Goal: Transaction & Acquisition: Purchase product/service

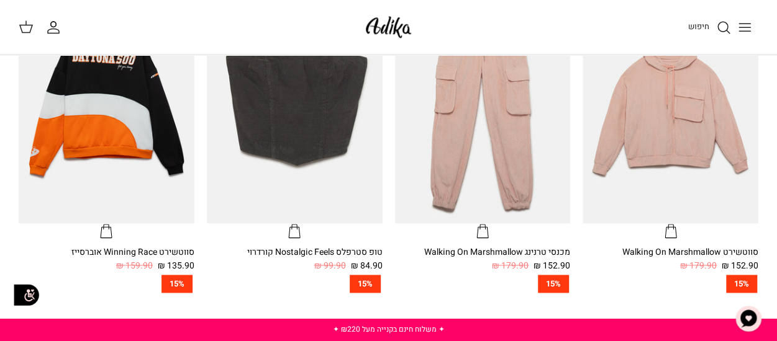
scroll to position [497, 0]
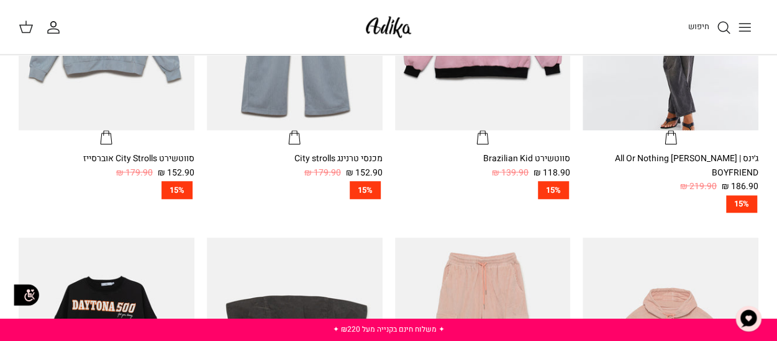
click at [748, 24] on icon "Toggle menu" at bounding box center [744, 27] width 15 height 15
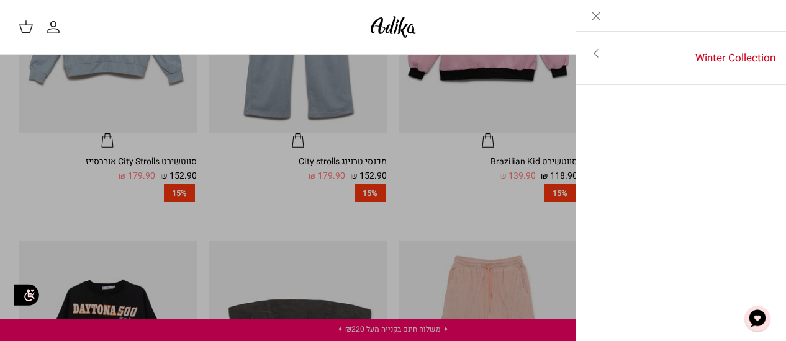
click at [600, 53] on icon "Toggle menu" at bounding box center [596, 53] width 15 height 15
click at [770, 19] on icon "Left" at bounding box center [766, 16] width 15 height 15
click at [770, 19] on div "Left Winter Collection" at bounding box center [681, 16] width 210 height 32
click at [597, 13] on icon "Close" at bounding box center [596, 16] width 15 height 15
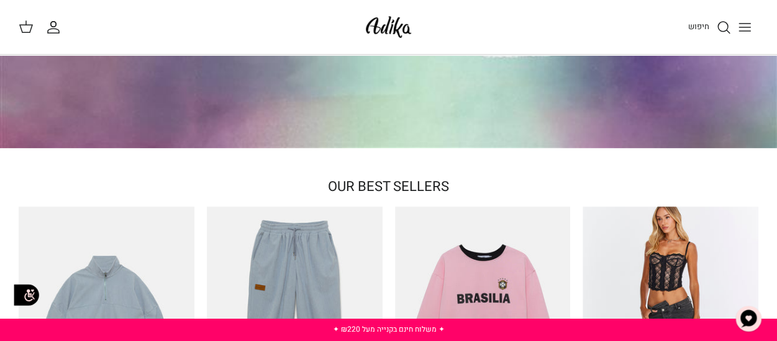
scroll to position [0, 0]
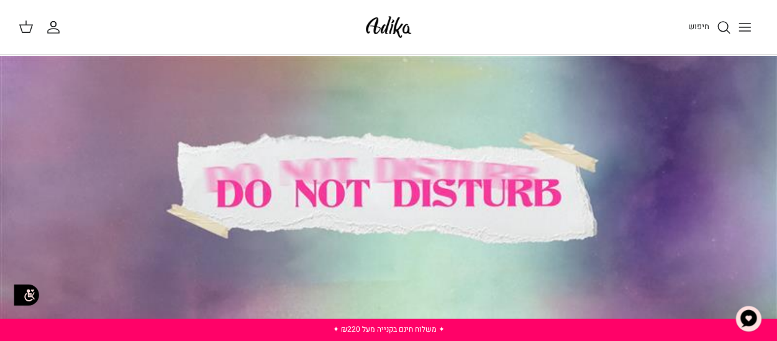
click at [393, 27] on img at bounding box center [388, 26] width 53 height 29
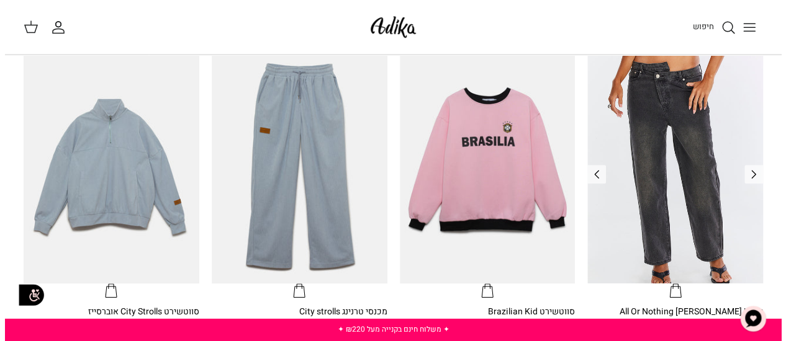
scroll to position [33, 0]
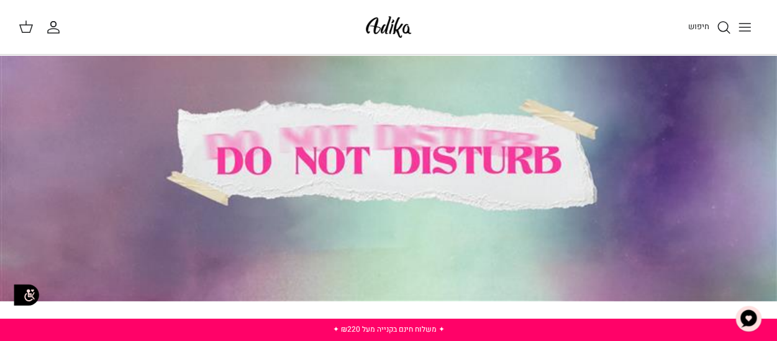
click at [746, 28] on icon "Toggle menu" at bounding box center [744, 27] width 15 height 15
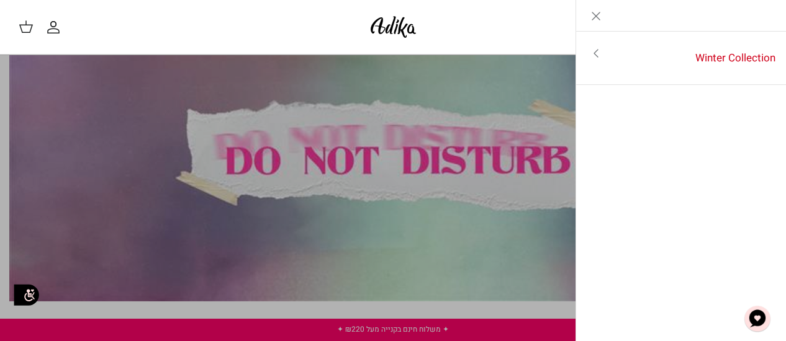
click at [596, 54] on icon "Toggle menu" at bounding box center [596, 53] width 15 height 15
click at [637, 57] on link "לכל הפריטים" at bounding box center [681, 54] width 198 height 31
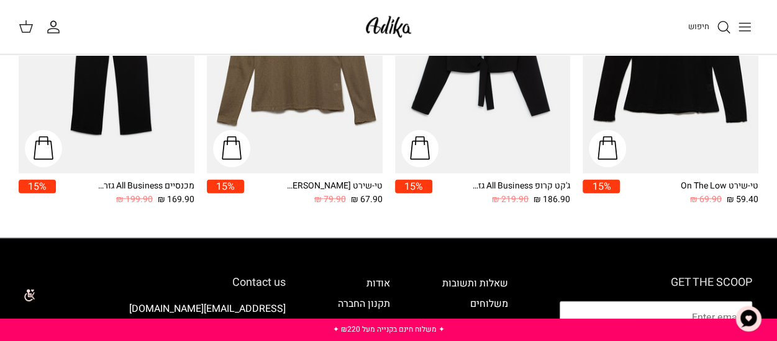
scroll to position [1490, 0]
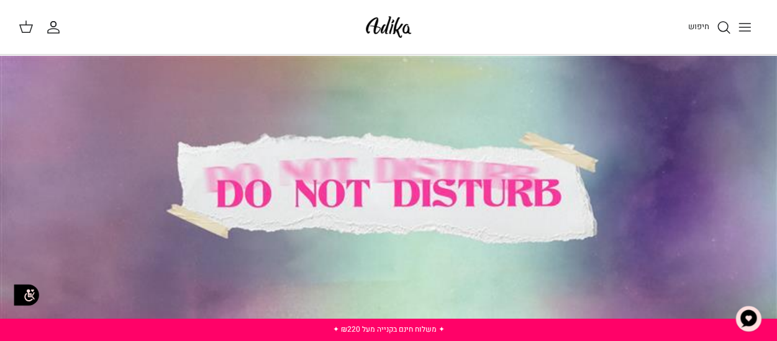
click at [349, 169] on div at bounding box center [388, 194] width 777 height 279
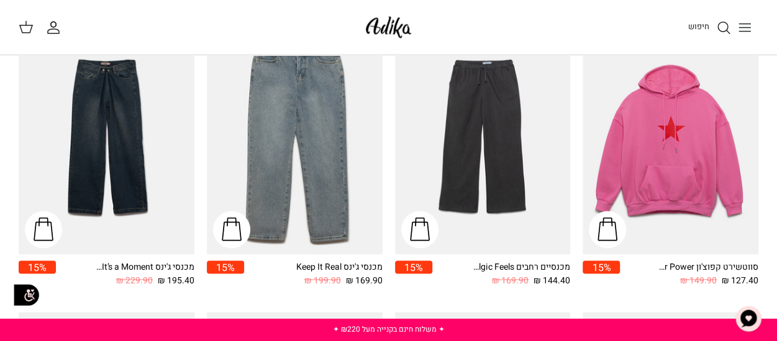
scroll to position [993, 0]
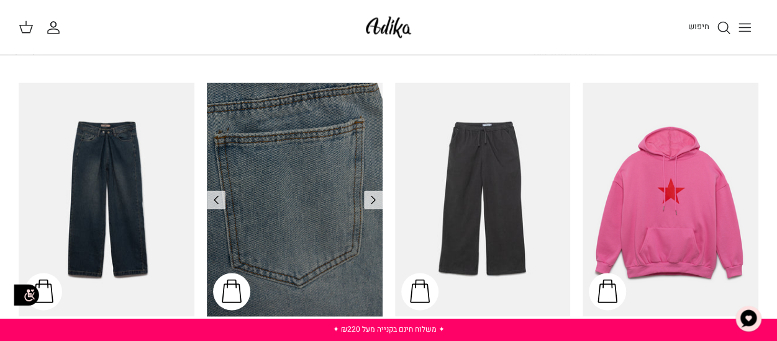
click at [328, 181] on img "מכנסי ג'ינס Keep It Real" at bounding box center [295, 200] width 176 height 234
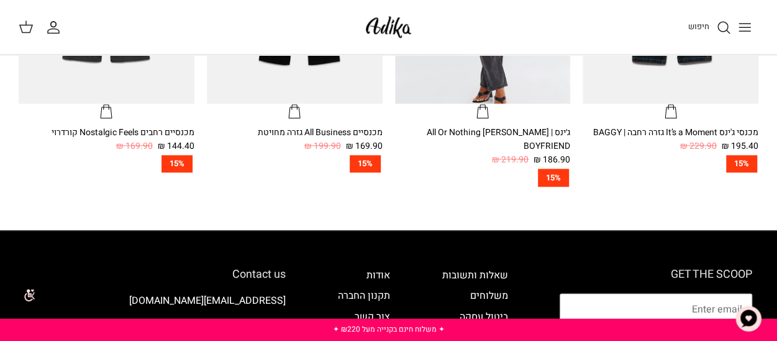
scroll to position [807, 0]
